Goal: Transaction & Acquisition: Purchase product/service

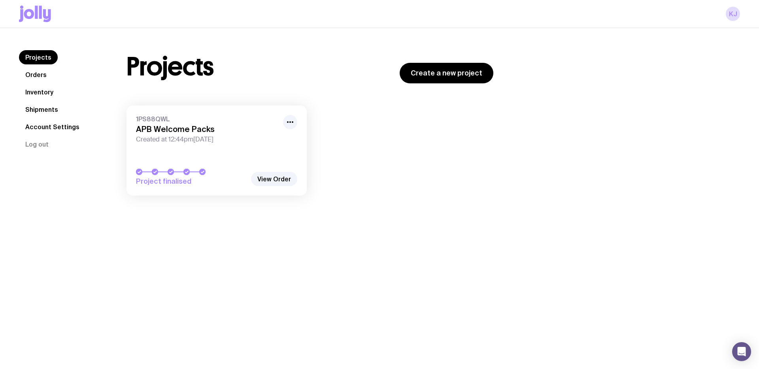
click at [28, 8] on icon at bounding box center [35, 14] width 32 height 17
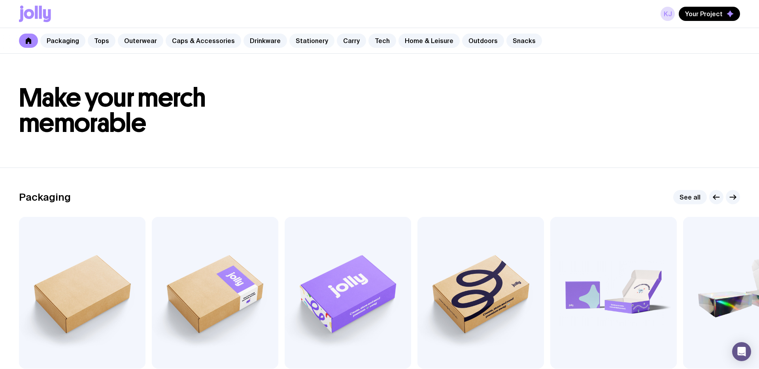
click at [298, 39] on link "Stationery" at bounding box center [311, 41] width 45 height 14
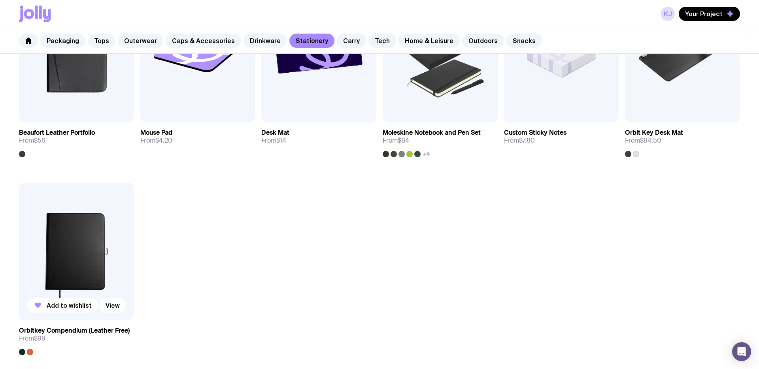
scroll to position [814, 0]
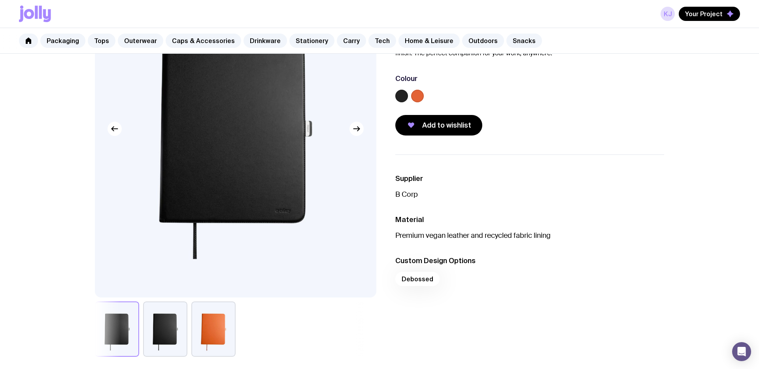
scroll to position [109, 0]
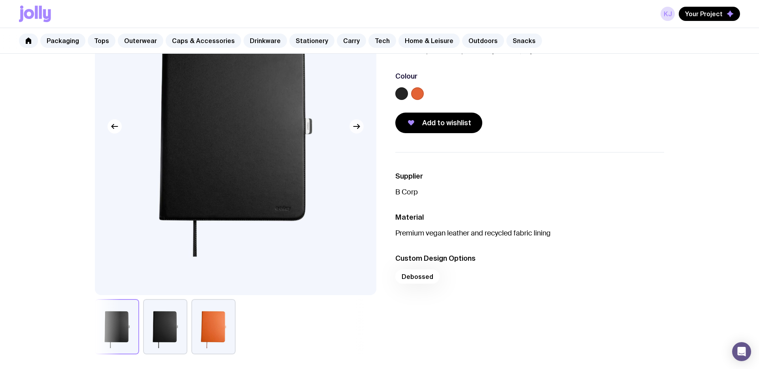
click at [362, 125] on button "button" at bounding box center [356, 126] width 14 height 14
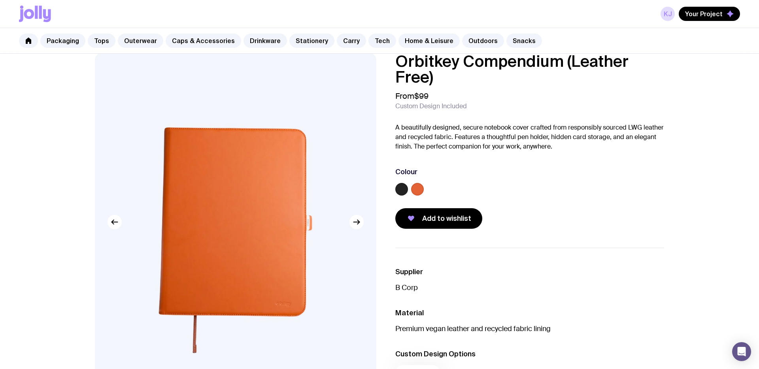
scroll to position [0, 0]
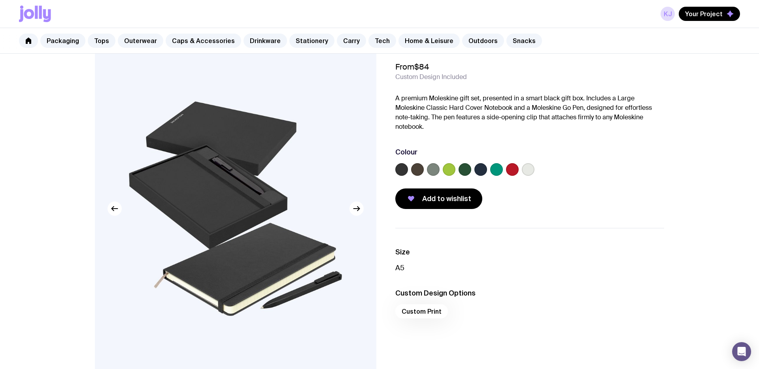
scroll to position [30, 0]
